Goal: Complete application form: Complete application form

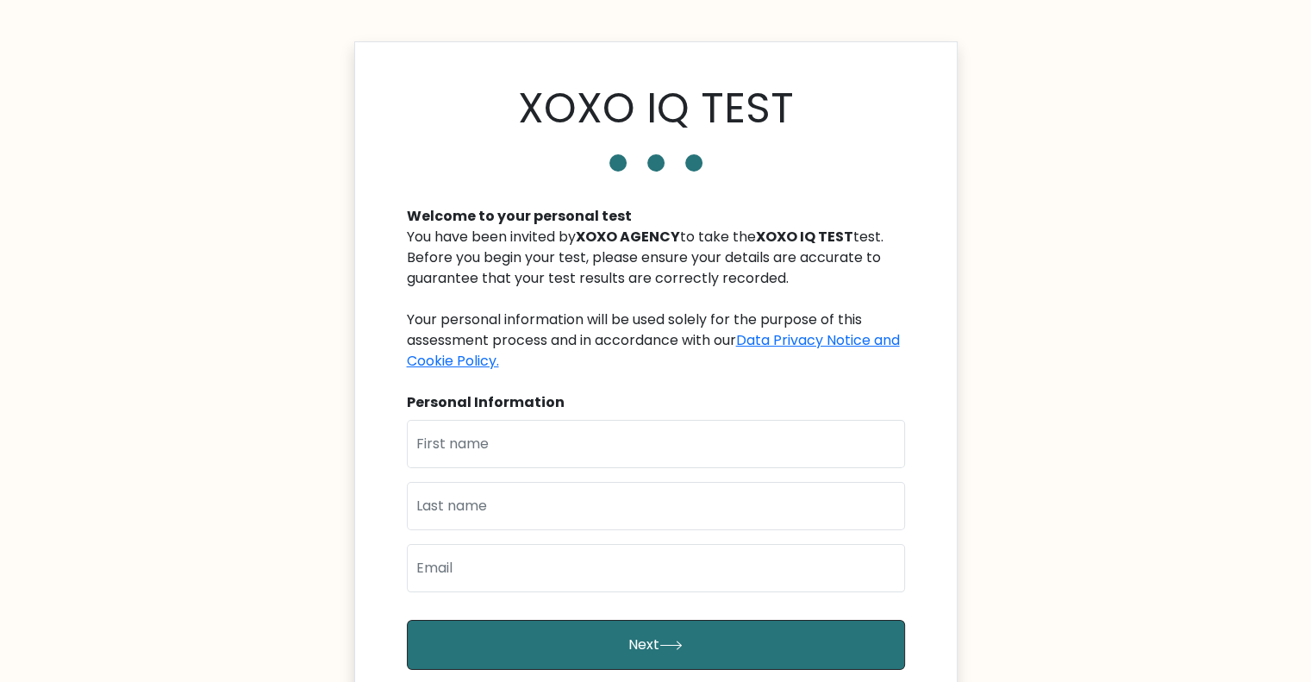
click at [229, 143] on body "XOXO IQ TEST Welcome to your personal test You have been invited by XOXO AGENCY…" at bounding box center [655, 484] width 1311 height 969
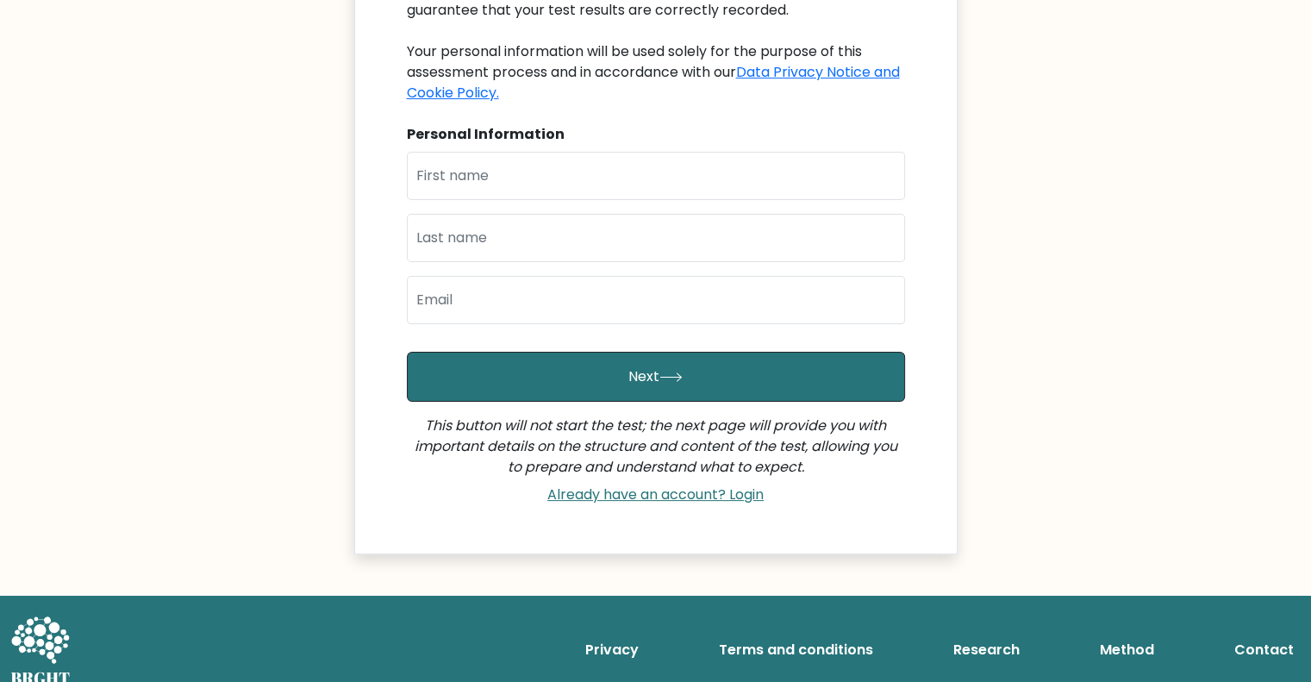
scroll to position [286, 0]
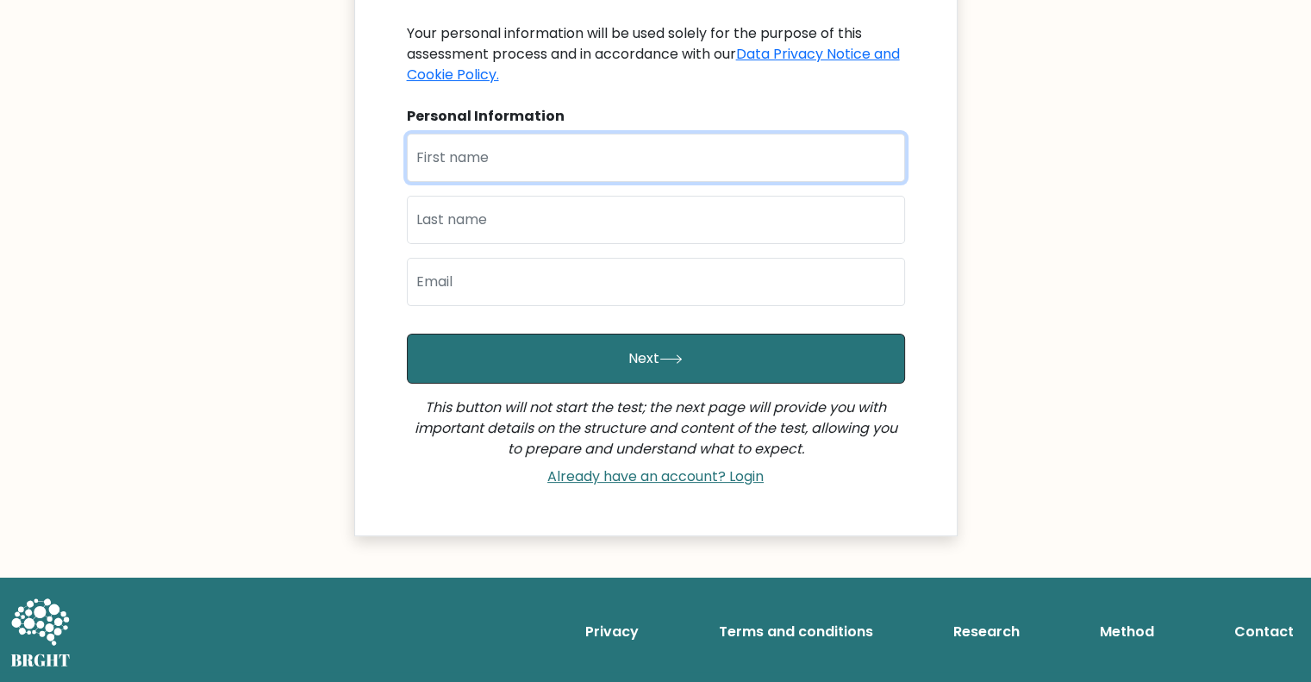
click at [547, 158] on input "text" at bounding box center [656, 158] width 498 height 48
type input "[PERSON_NAME]"
type input "De Balocos"
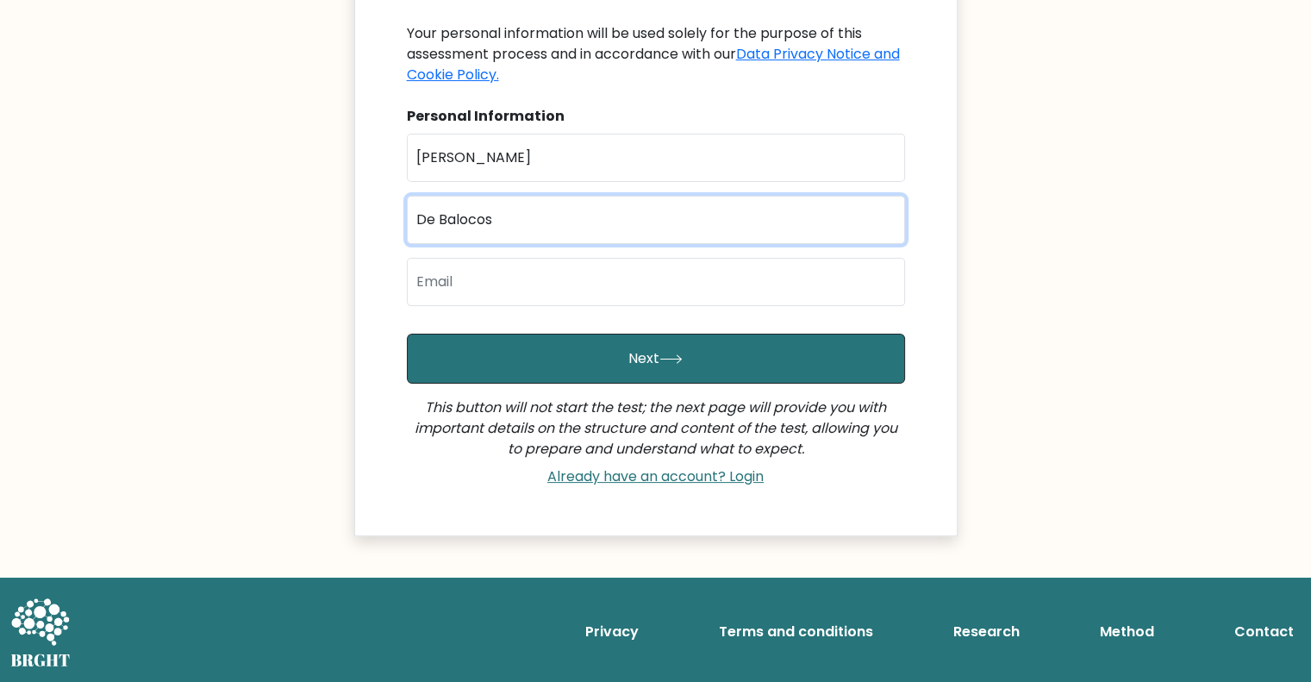
type input "[EMAIL_ADDRESS][DOMAIN_NAME]"
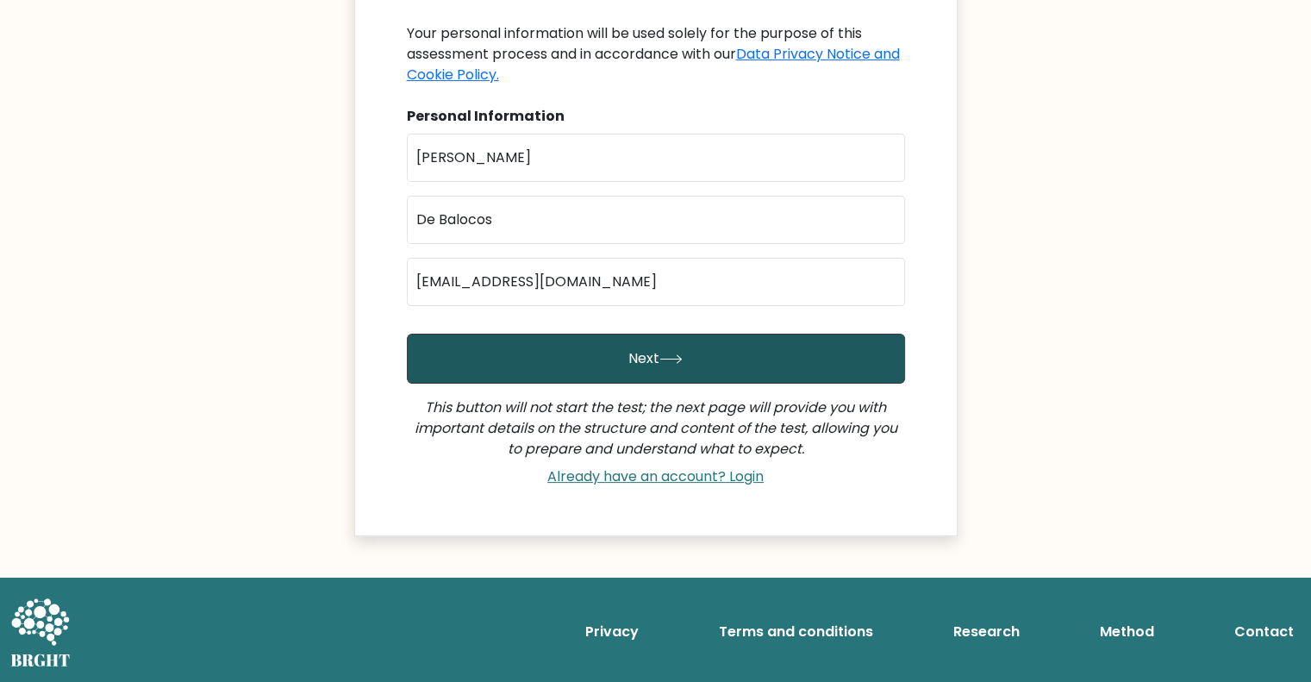
click at [573, 341] on button "Next" at bounding box center [656, 359] width 498 height 50
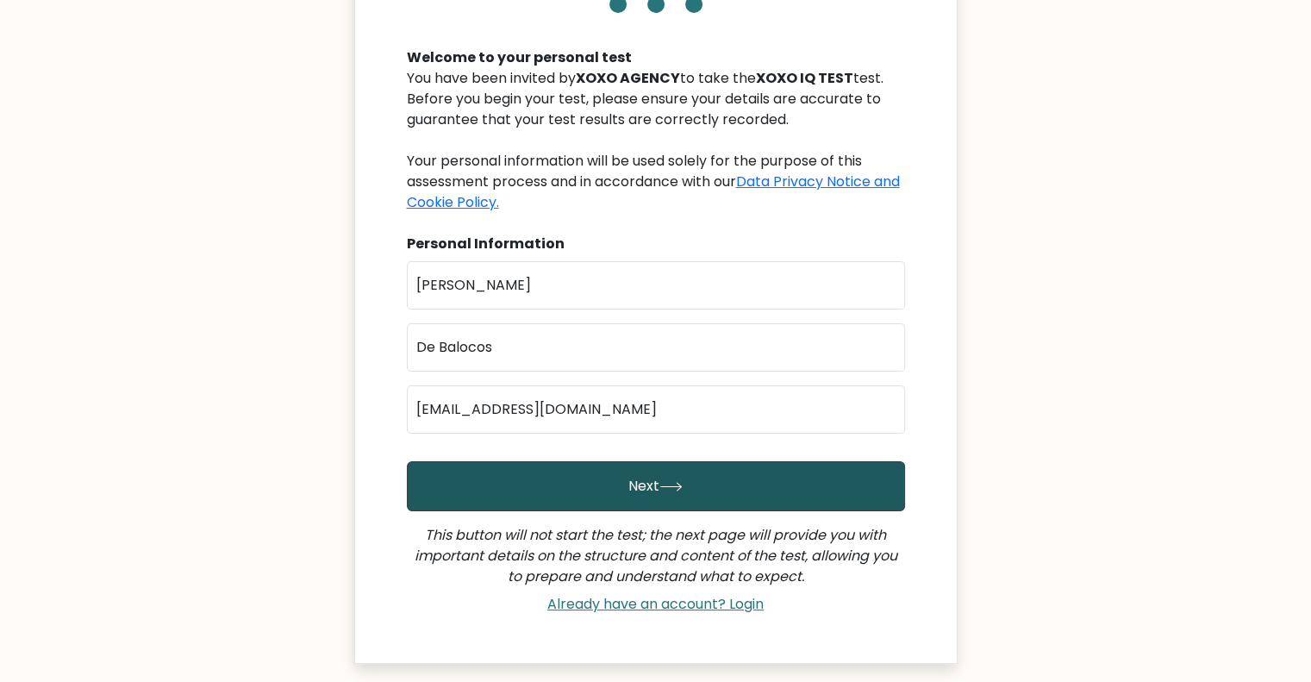
scroll to position [159, 0]
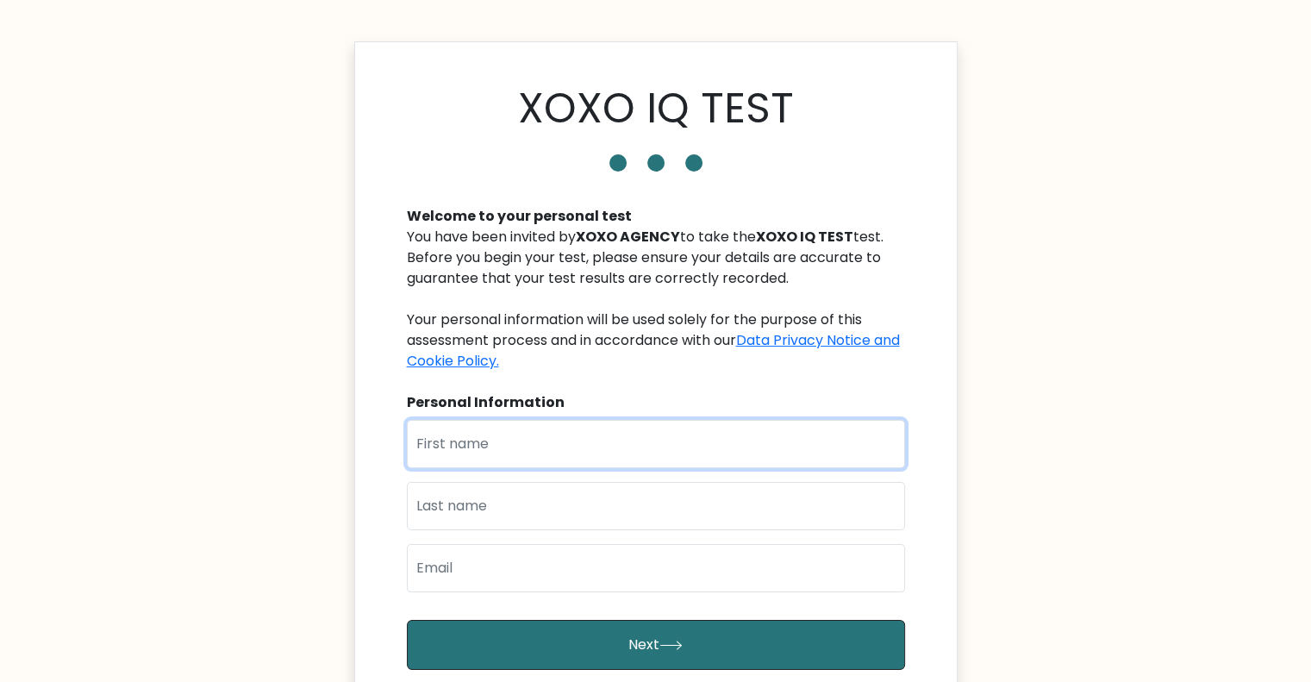
click at [544, 441] on input "text" at bounding box center [656, 444] width 498 height 48
type input "[PERSON_NAME]"
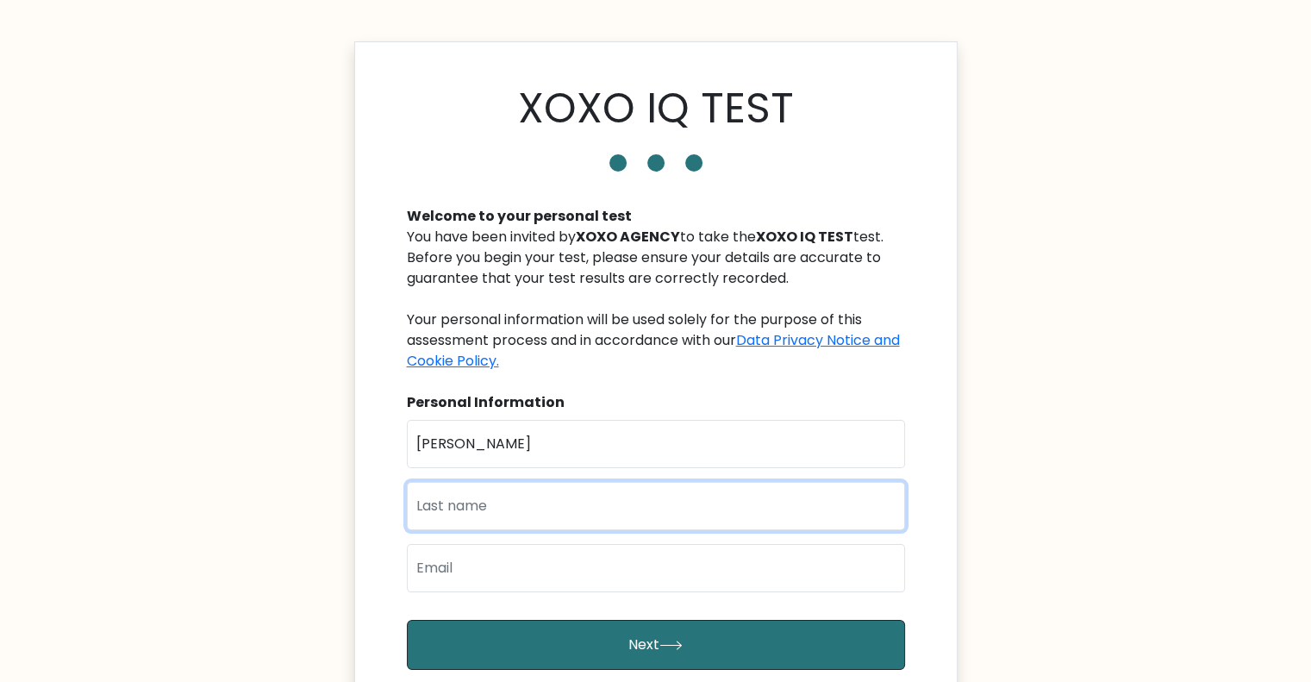
type input "De Balocos"
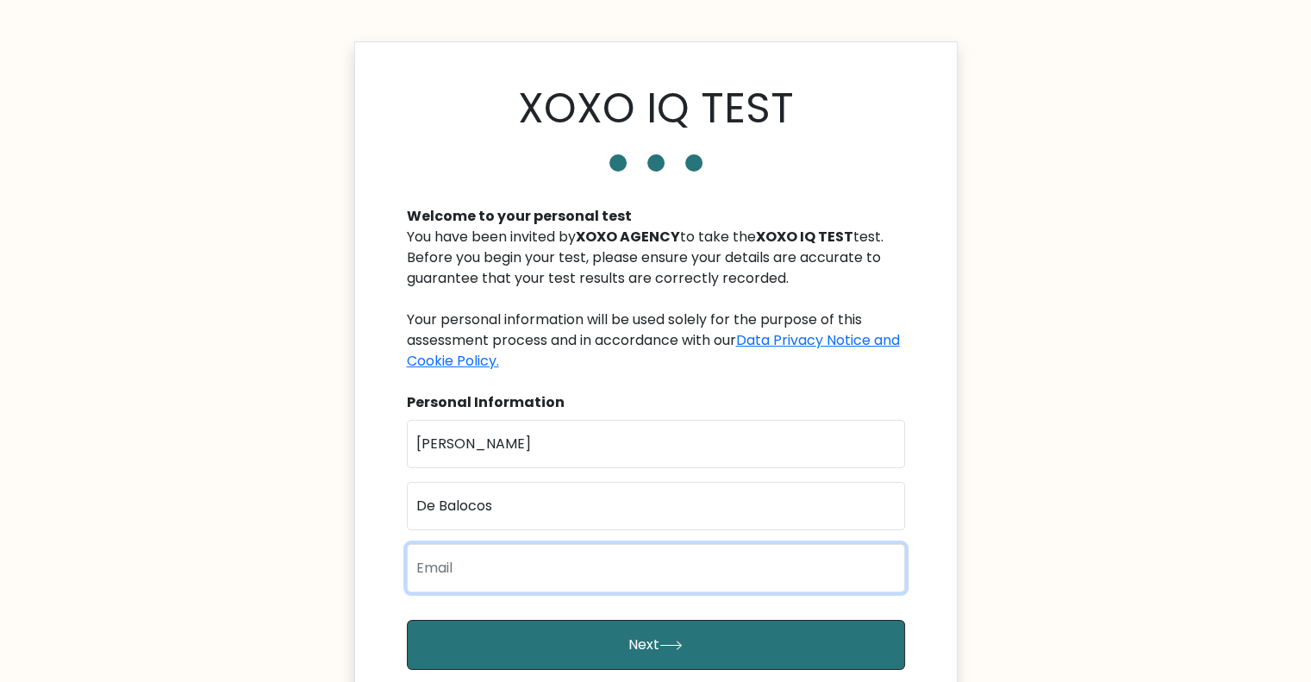
type input "[EMAIL_ADDRESS][DOMAIN_NAME]"
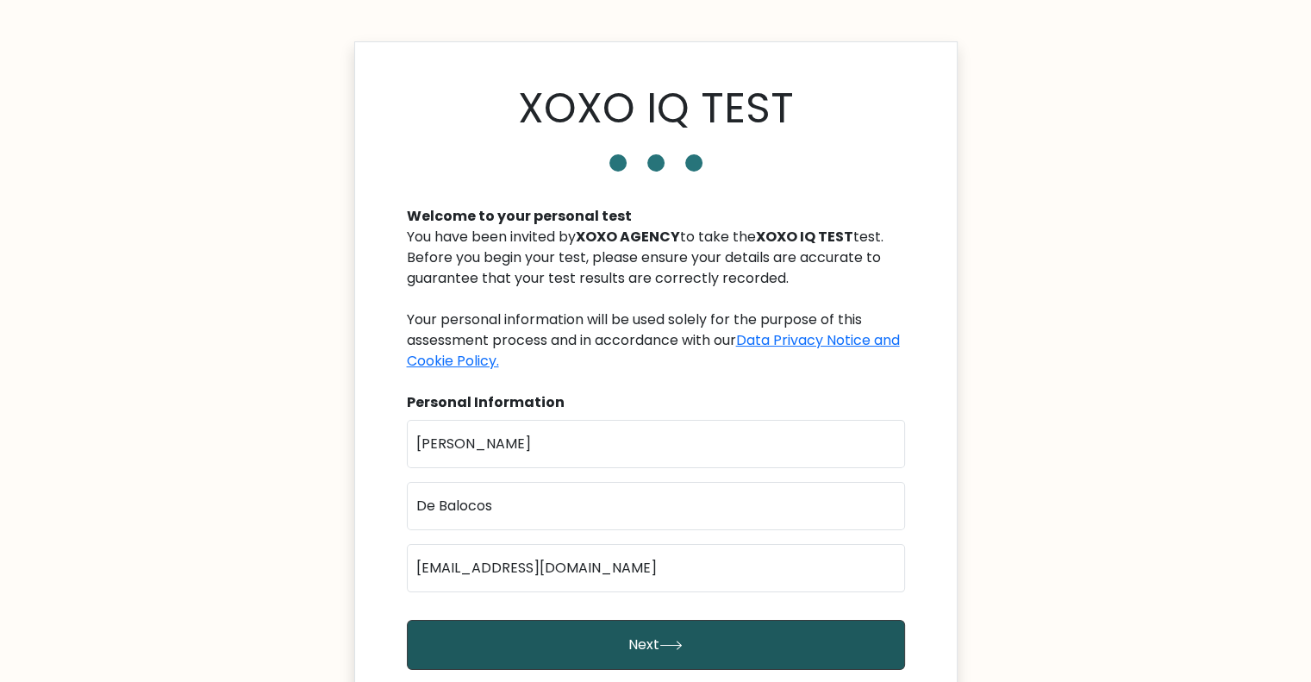
click at [552, 637] on button "Next" at bounding box center [656, 645] width 498 height 50
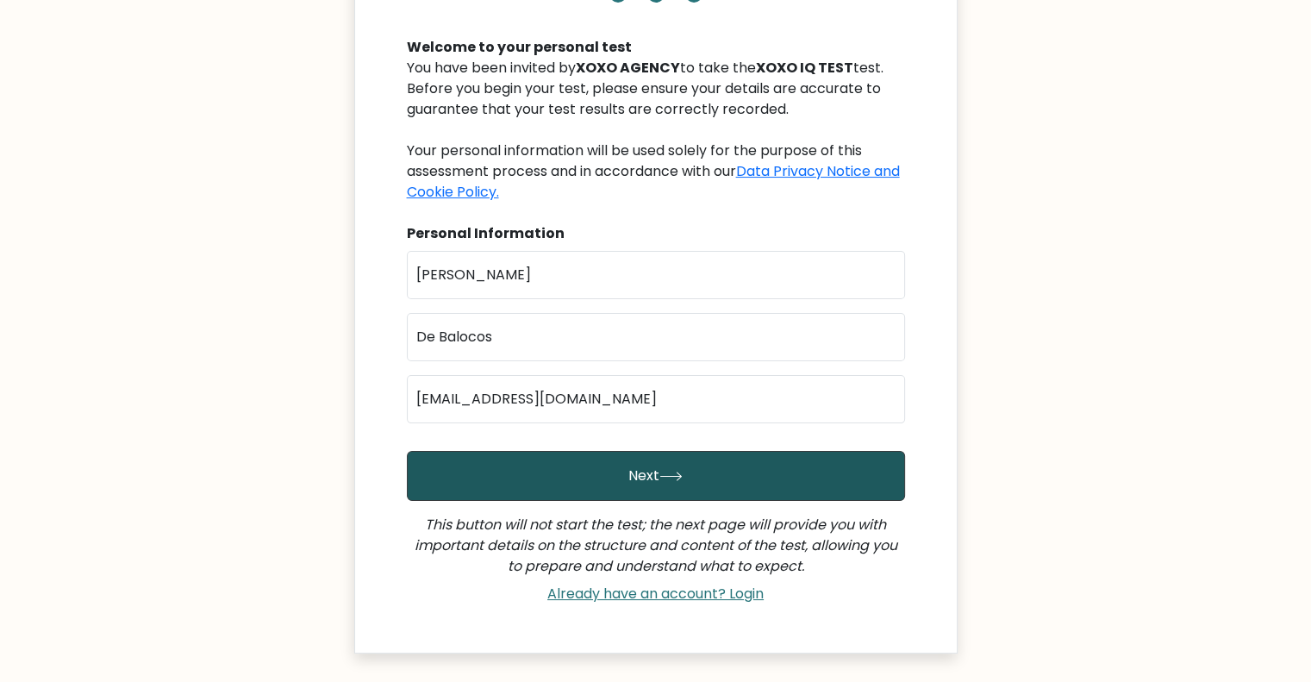
scroll to position [286, 0]
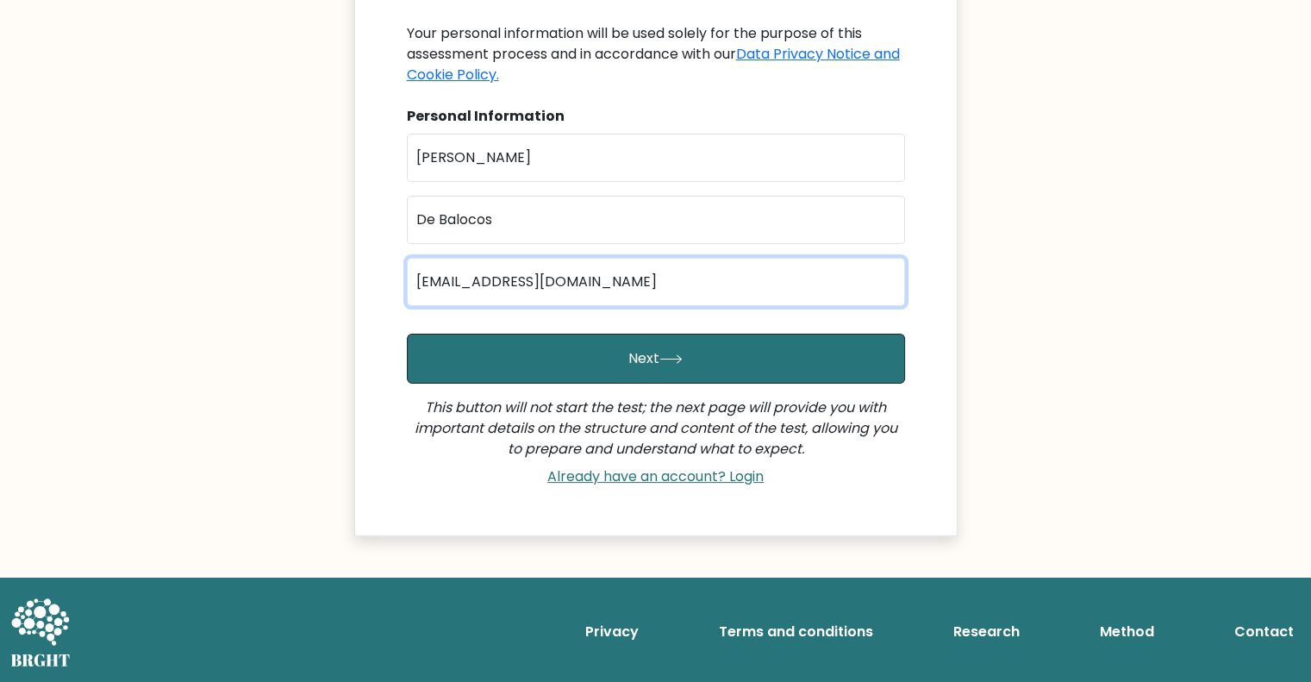
click at [679, 284] on input "[EMAIL_ADDRESS][DOMAIN_NAME]" at bounding box center [656, 282] width 498 height 48
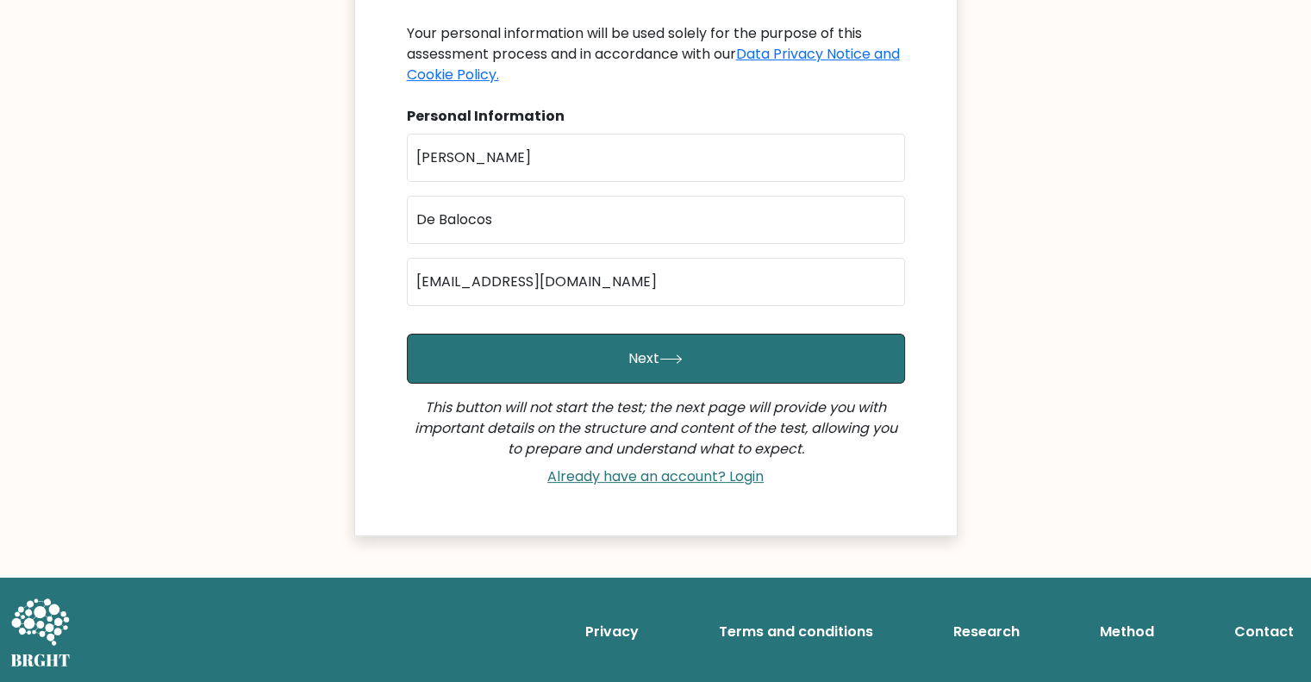
click at [992, 359] on body "XOXO IQ TEST Welcome to your personal test You have been invited by XOXO AGENCY…" at bounding box center [655, 198] width 1311 height 969
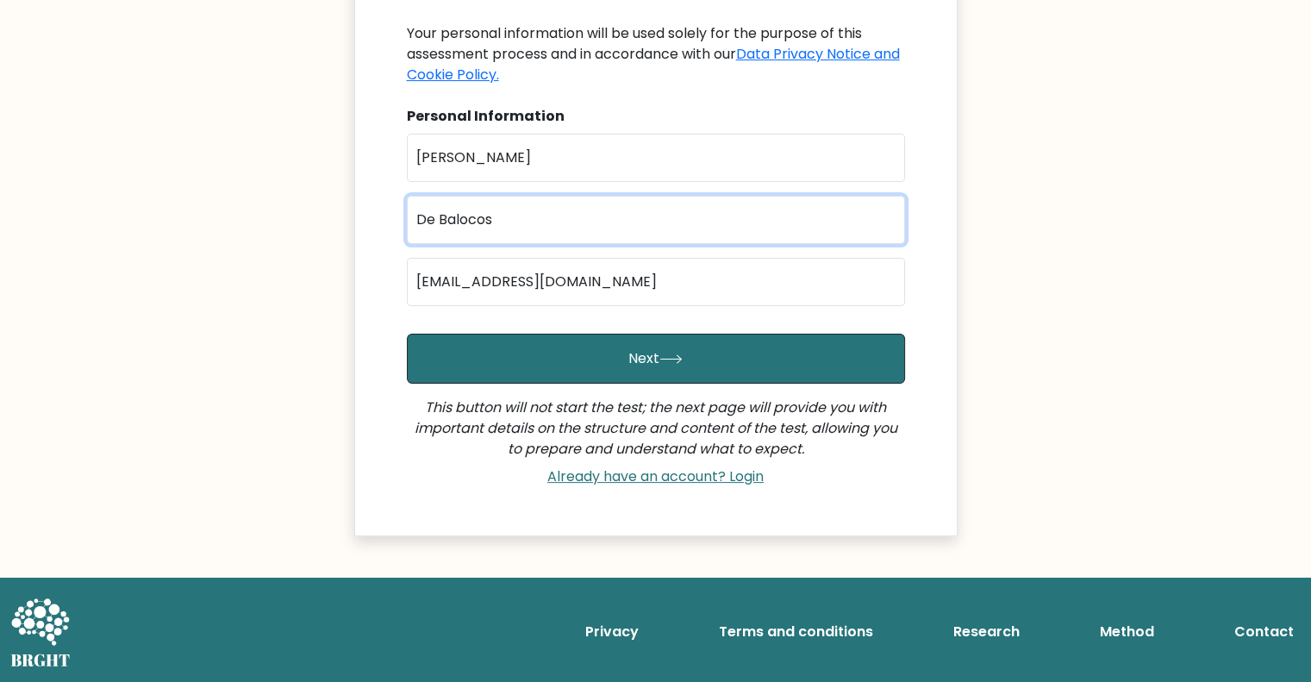
click at [696, 236] on input "De Balocos" at bounding box center [656, 220] width 498 height 48
drag, startPoint x: 696, startPoint y: 234, endPoint x: 152, endPoint y: 303, distance: 548.4
click at [152, 303] on body "XOXO IQ TEST Welcome to your personal test You have been invited by XOXO AGENCY…" at bounding box center [655, 198] width 1311 height 969
type input "="
click at [465, 226] on input "text" at bounding box center [656, 220] width 498 height 48
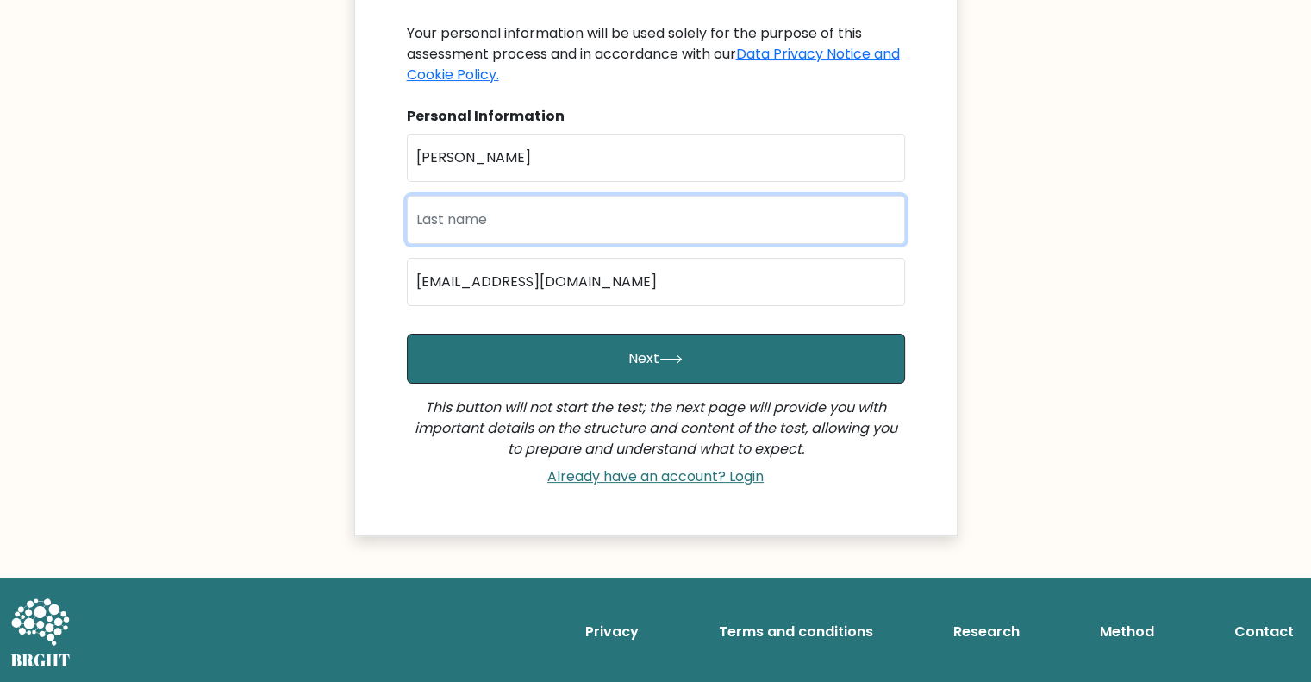
type input "De Balocos"
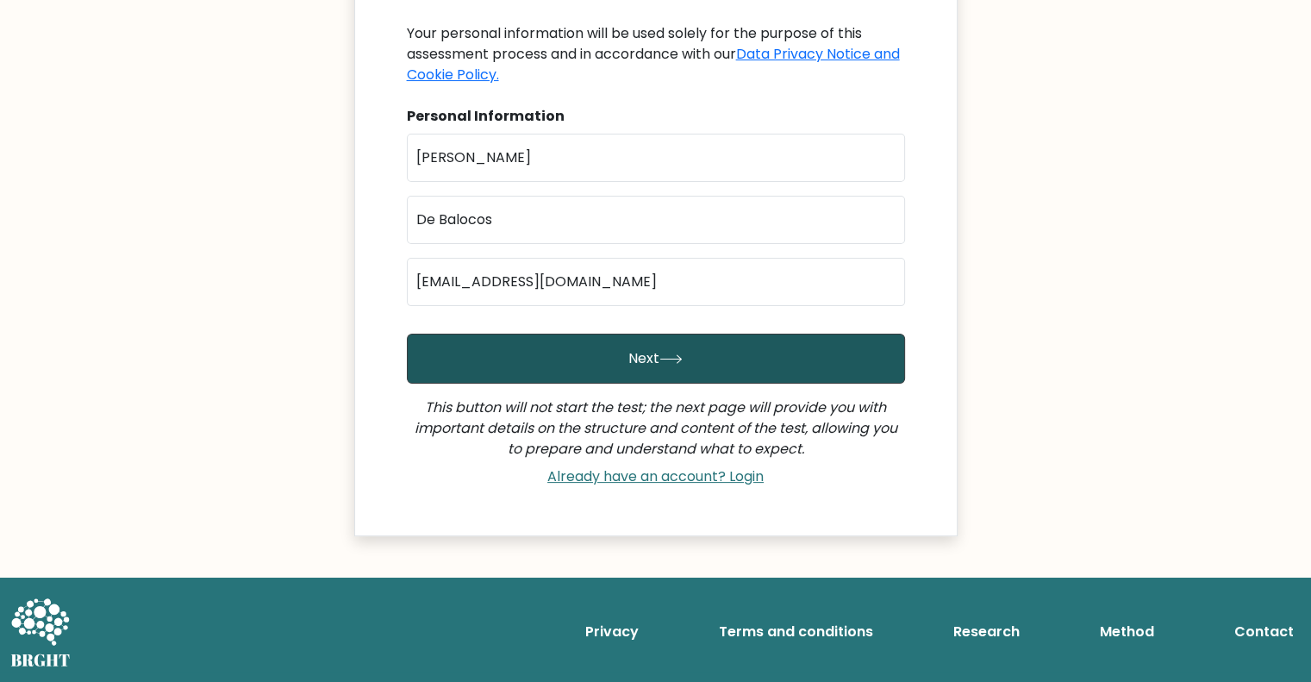
click at [520, 361] on button "Next" at bounding box center [656, 359] width 498 height 50
